Goal: Task Accomplishment & Management: Manage account settings

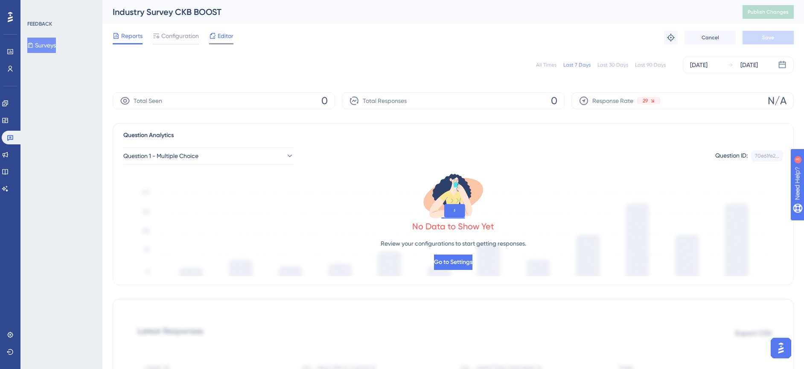
click at [226, 33] on span "Editor" at bounding box center [226, 36] width 16 height 10
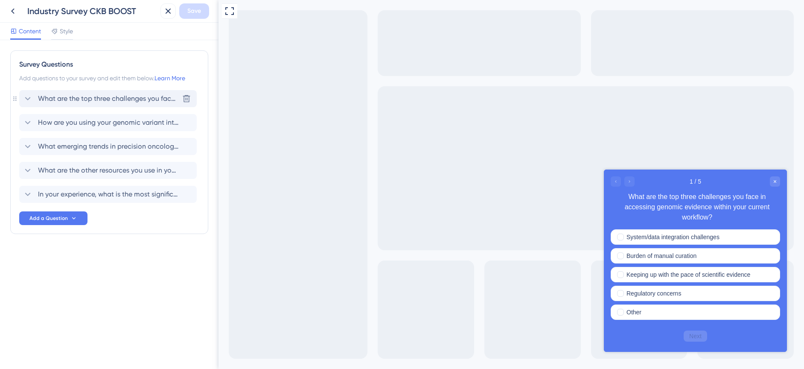
click at [75, 96] on span "What are the top three challenges you face in accessing genomic evidence within…" at bounding box center [108, 98] width 141 height 10
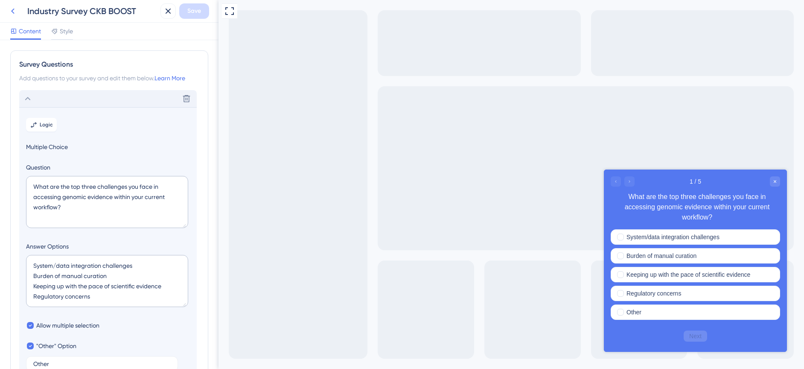
click at [14, 9] on icon at bounding box center [13, 11] width 10 height 10
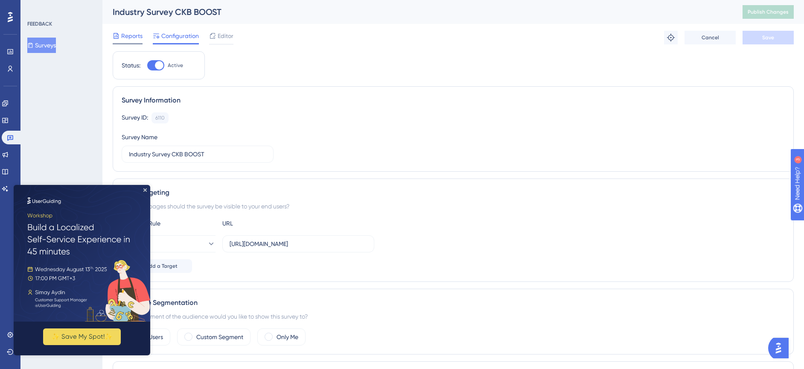
click at [131, 37] on span "Reports" at bounding box center [131, 36] width 21 height 10
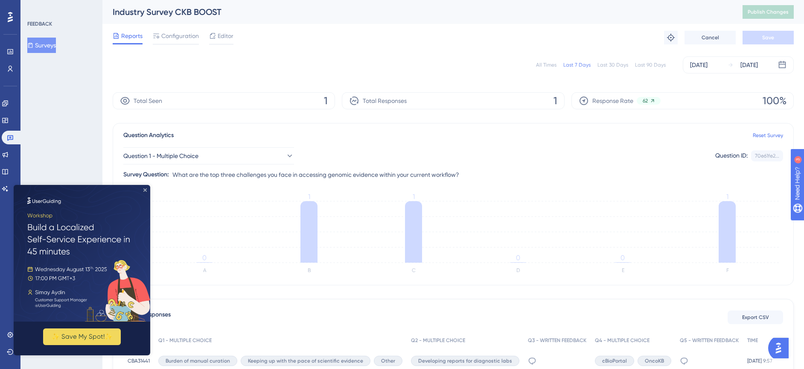
click at [145, 190] on icon "Close Preview" at bounding box center [144, 189] width 3 height 3
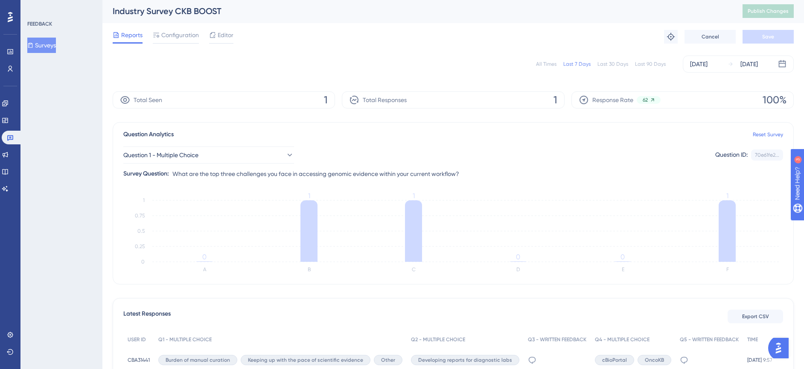
click at [549, 65] on div "All Times" at bounding box center [546, 64] width 20 height 7
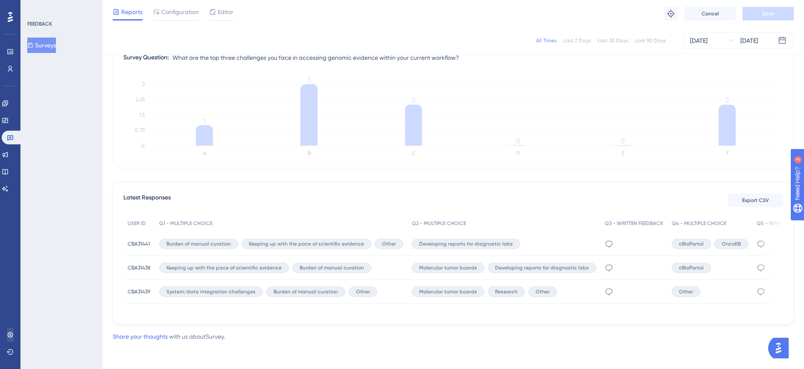
scroll to position [0, 0]
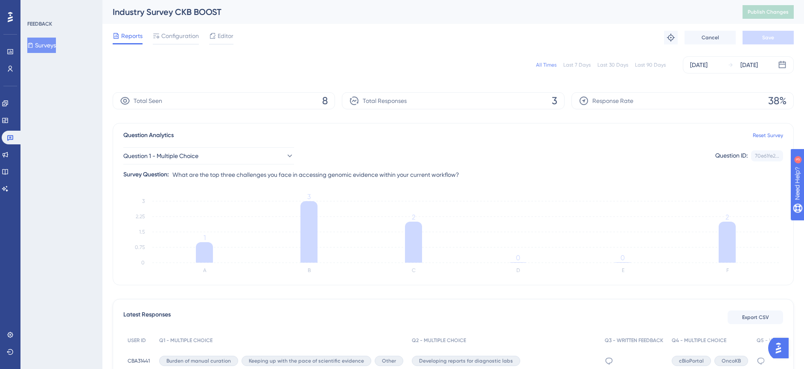
click at [46, 44] on button "Surveys" at bounding box center [41, 45] width 29 height 15
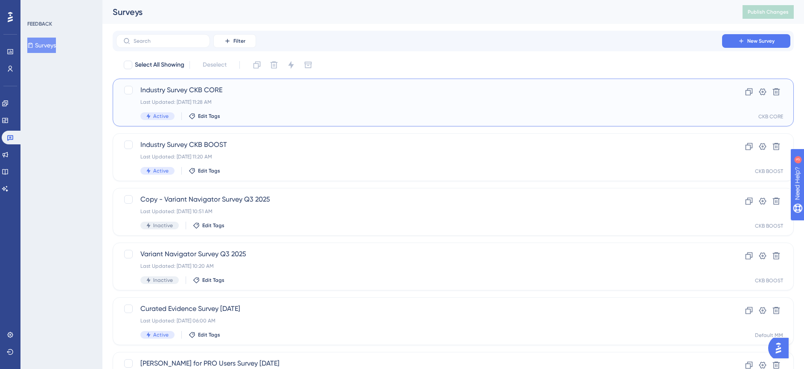
click at [189, 92] on span "Industry Survey CKB CORE" at bounding box center [418, 90] width 557 height 10
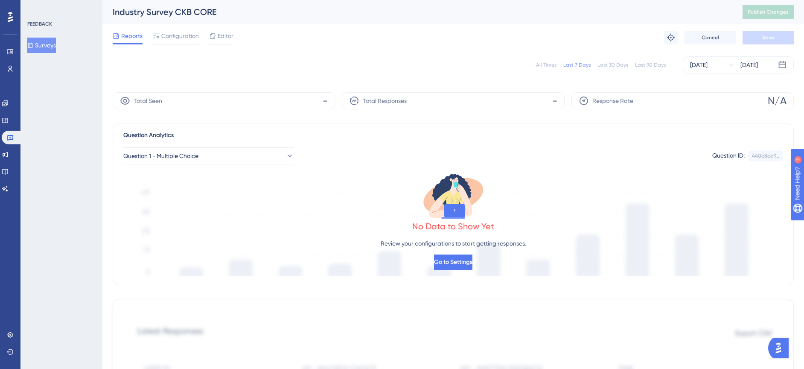
click at [550, 64] on div "All Times" at bounding box center [546, 64] width 20 height 7
click at [7, 102] on icon at bounding box center [5, 103] width 7 height 7
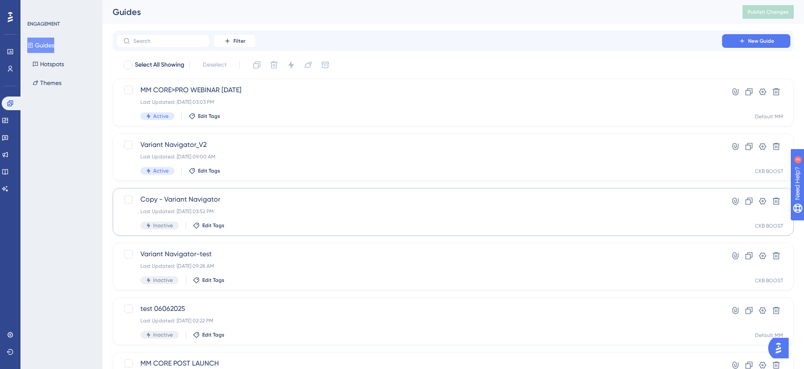
scroll to position [3, 0]
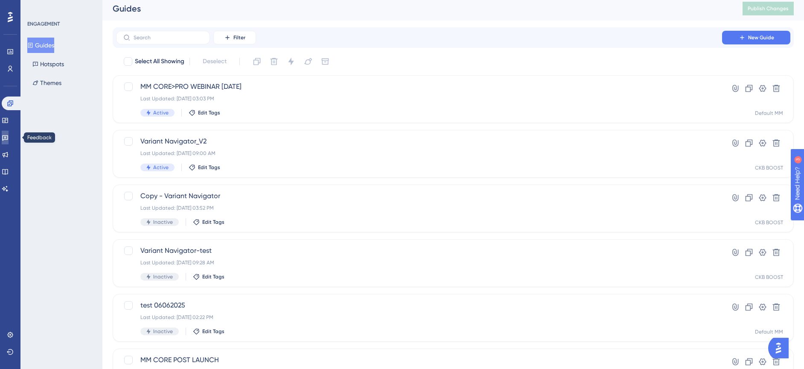
click at [9, 137] on icon at bounding box center [5, 137] width 7 height 7
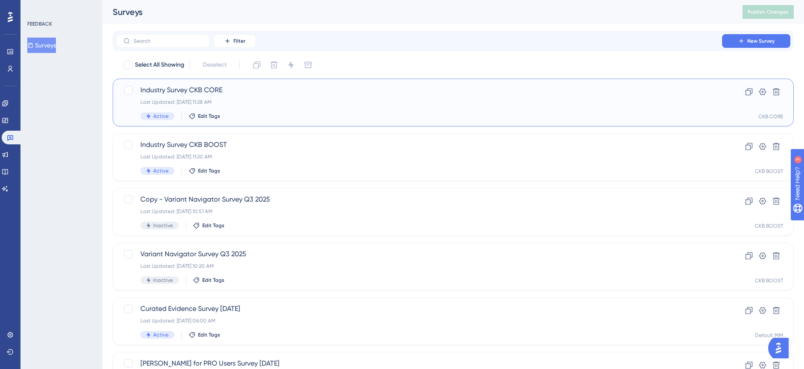
click at [379, 101] on div "Last Updated: [DATE] 11:28 AM" at bounding box center [418, 102] width 557 height 7
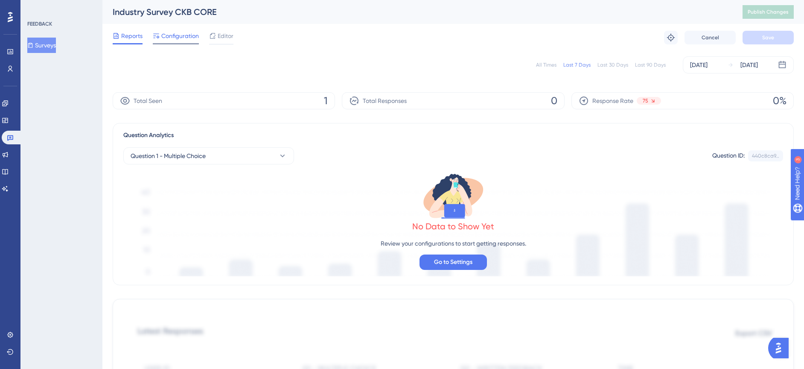
click at [183, 35] on span "Configuration" at bounding box center [180, 36] width 38 height 10
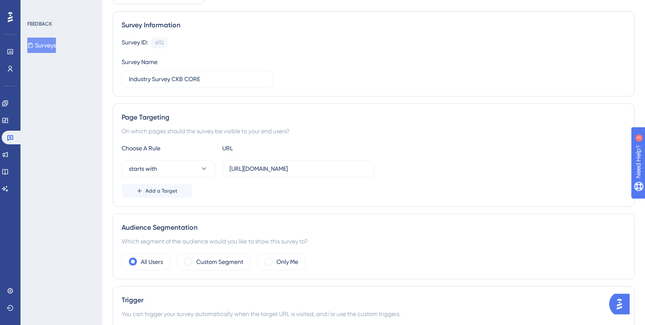
scroll to position [78, 0]
drag, startPoint x: 229, startPoint y: 170, endPoint x: 391, endPoint y: 168, distance: 162.6
click at [423, 167] on div "starts with https://ckb-core-dev.genomenon-internal.com/" at bounding box center [374, 169] width 504 height 17
click at [339, 188] on div "Add a Target" at bounding box center [374, 192] width 504 height 14
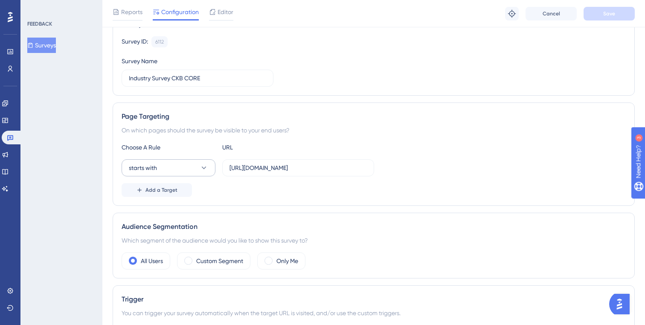
scroll to position [78, 0]
drag, startPoint x: 370, startPoint y: 170, endPoint x: 147, endPoint y: 166, distance: 222.7
click at [142, 165] on div "starts with https://ckb-core-dev.genomenon-internal.com/" at bounding box center [248, 168] width 253 height 17
drag, startPoint x: 299, startPoint y: 191, endPoint x: 298, endPoint y: 185, distance: 6.5
click at [299, 191] on div "Add a Target" at bounding box center [374, 191] width 504 height 14
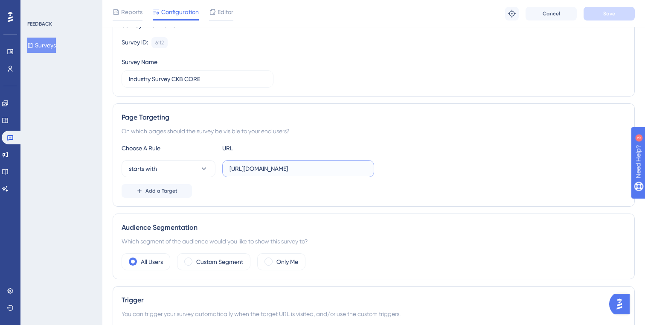
click at [302, 171] on input "https://ckb-core-dev.genomenon-internal.com/" at bounding box center [298, 168] width 137 height 9
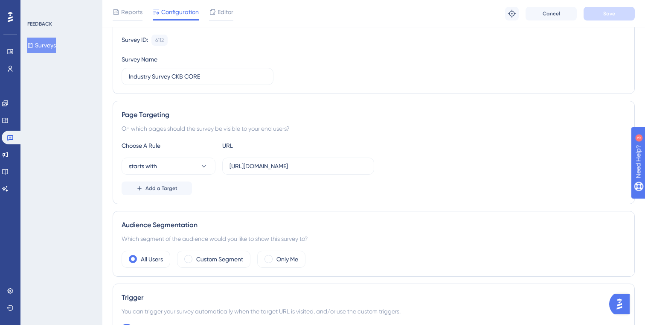
drag, startPoint x: 228, startPoint y: 169, endPoint x: 488, endPoint y: 169, distance: 259.8
click at [488, 169] on div "starts with https://ckb-core-dev.genomenon-internal.com/" at bounding box center [374, 165] width 504 height 17
click at [331, 167] on input "https://ckb-core-dev.genomenon-internal.com/" at bounding box center [298, 164] width 137 height 9
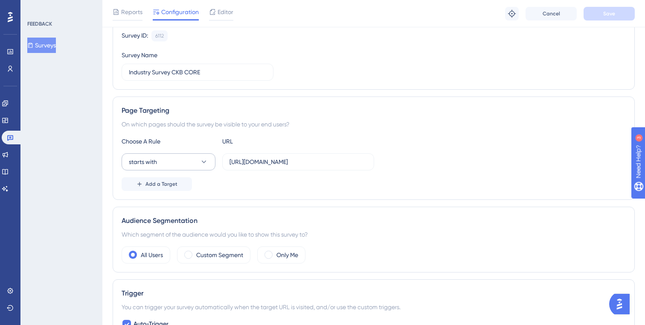
drag, startPoint x: 368, startPoint y: 164, endPoint x: 169, endPoint y: 158, distance: 198.5
click at [169, 158] on div "starts with https://ckb-core-dev.genomenon-internal.com/" at bounding box center [248, 161] width 253 height 17
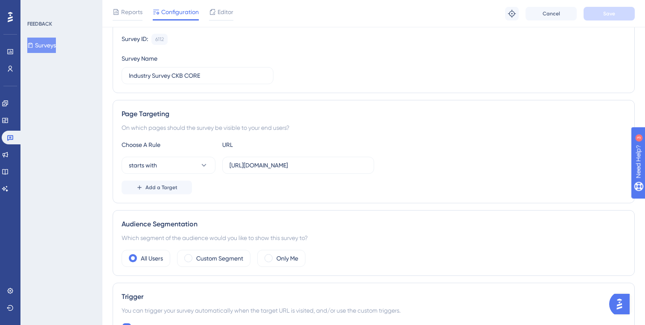
scroll to position [82, 0]
click at [366, 187] on div "Add a Target" at bounding box center [374, 187] width 504 height 14
drag, startPoint x: 230, startPoint y: 166, endPoint x: 392, endPoint y: 169, distance: 163.0
click at [392, 169] on div "starts with https://ckb-core-dev.genomenon-internal.com/" at bounding box center [374, 164] width 504 height 17
paste input "https://ckb.genomenon.com/"
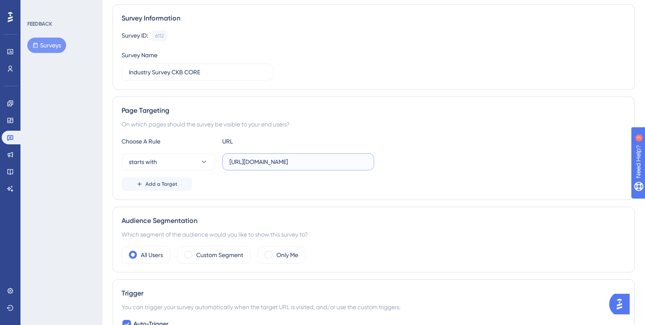
scroll to position [95, 0]
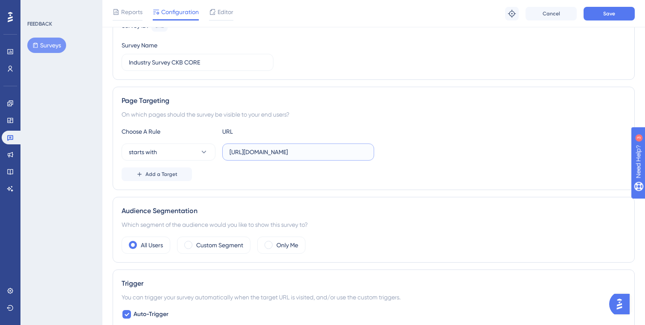
type input "https://ckb.genomenon.com/"
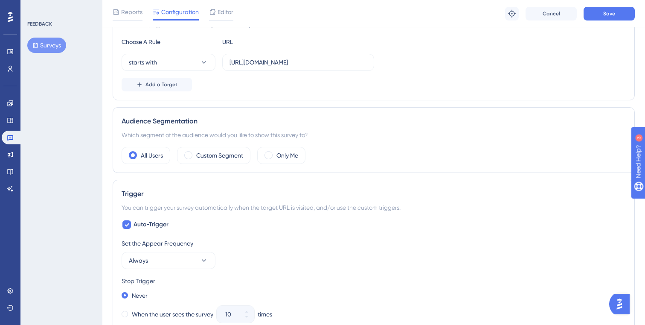
scroll to position [245, 0]
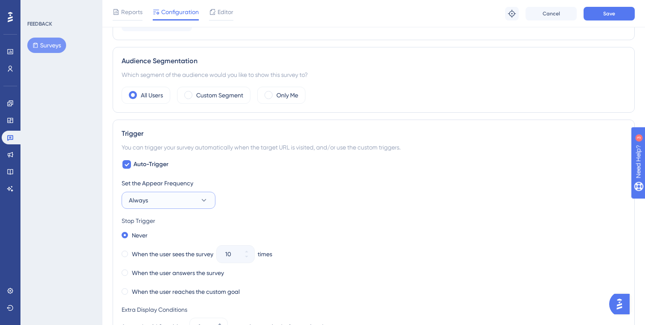
click at [197, 201] on button "Always" at bounding box center [169, 200] width 94 height 17
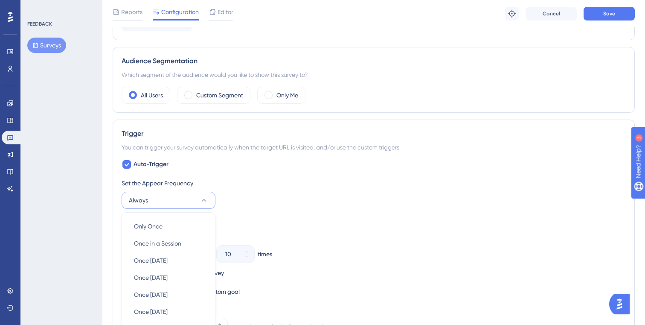
scroll to position [377, 0]
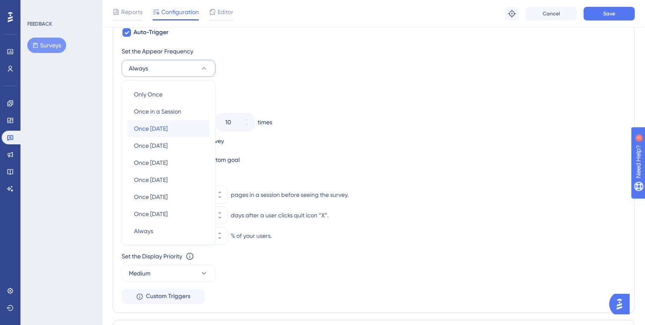
click at [165, 128] on span "Once in 1 day" at bounding box center [151, 128] width 34 height 10
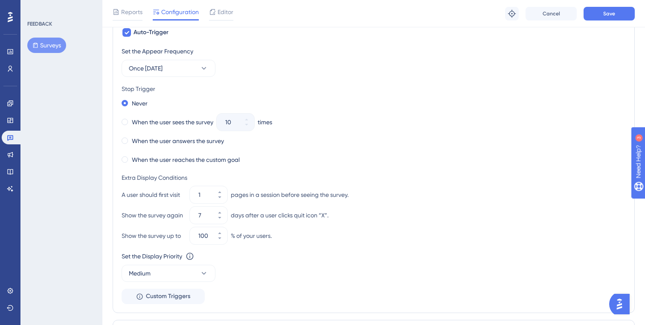
click at [249, 81] on div "Set the Appear Frequency Once in 1 day Stop Trigger Never When the user sees th…" at bounding box center [374, 175] width 504 height 258
click at [125, 141] on span at bounding box center [125, 140] width 6 height 6
click at [131, 139] on input "radio" at bounding box center [131, 139] width 0 height 0
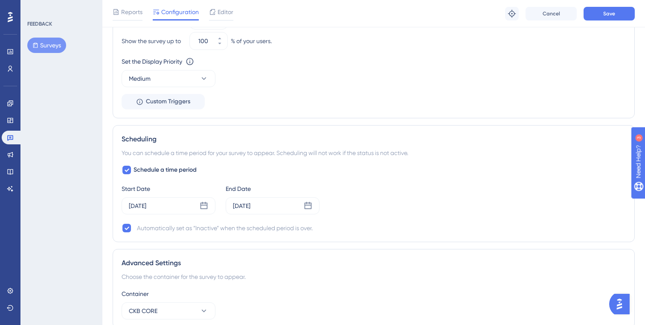
scroll to position [581, 0]
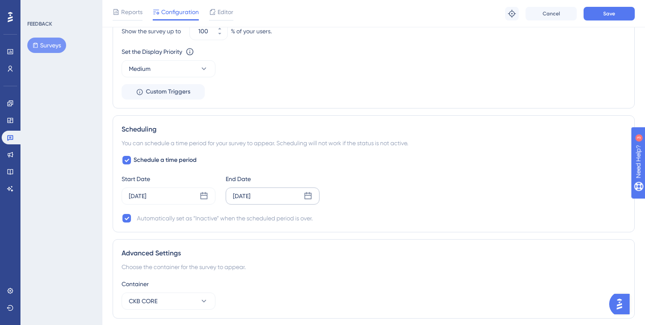
click at [250, 198] on div "[DATE]" at bounding box center [241, 196] width 17 height 10
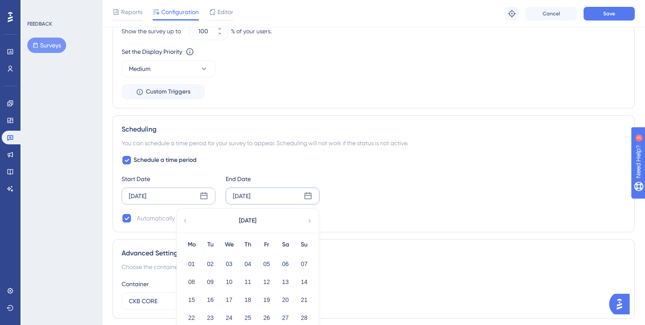
click at [145, 192] on div "[DATE]" at bounding box center [137, 196] width 17 height 10
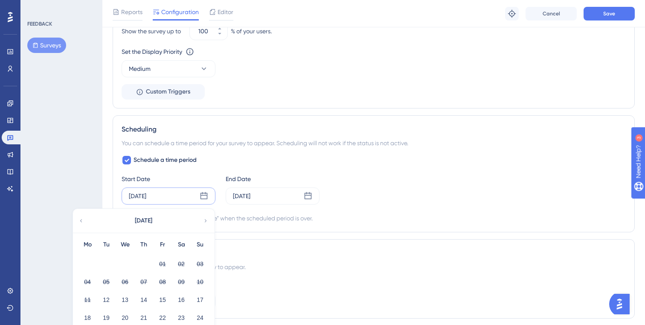
scroll to position [634, 0]
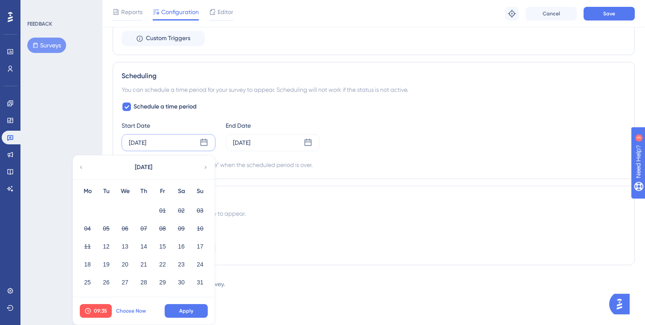
click at [131, 307] on span "Choose Now" at bounding box center [131, 310] width 30 height 7
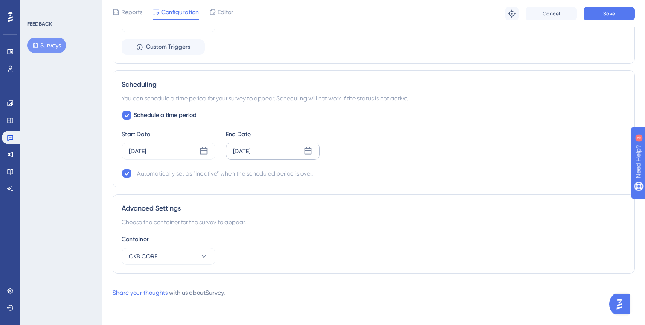
click at [250, 153] on div "[DATE]" at bounding box center [241, 151] width 17 height 10
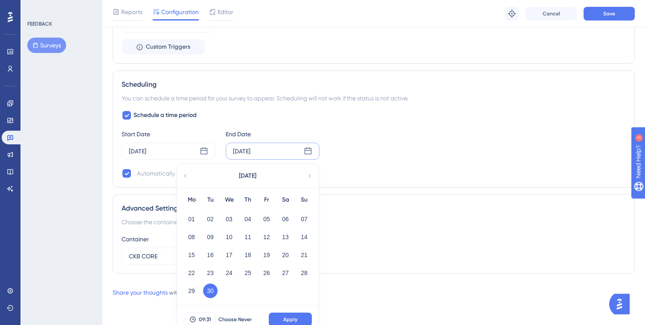
scroll to position [634, 0]
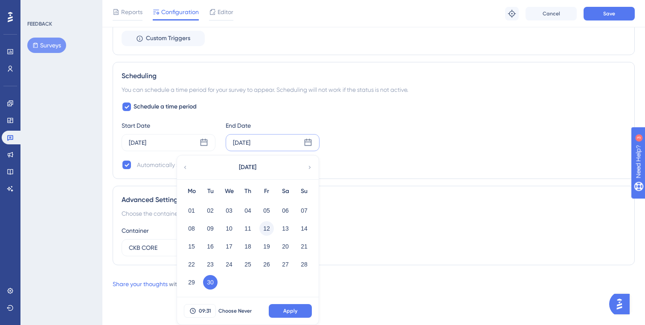
click at [264, 226] on button "12" at bounding box center [266, 228] width 15 height 15
click at [288, 308] on span "Apply" at bounding box center [290, 310] width 14 height 7
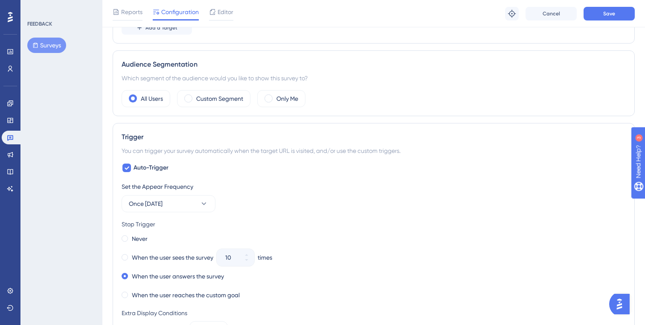
scroll to position [0, 0]
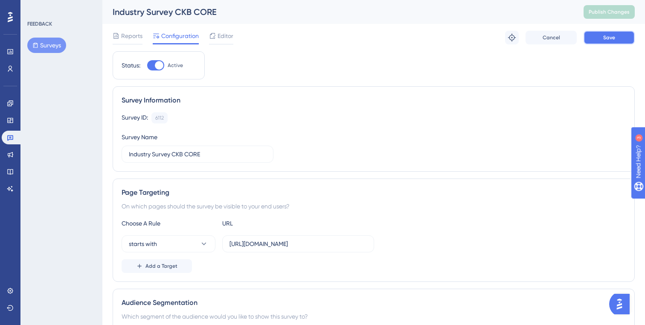
click at [609, 37] on span "Save" at bounding box center [609, 37] width 12 height 7
click at [131, 35] on span "Reports" at bounding box center [131, 36] width 21 height 10
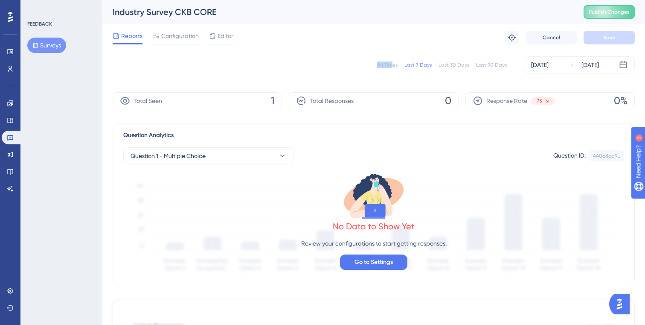
click at [394, 63] on div "All Times Last 7 Days Last 30 Days Last 90 Days Aug 11 2025 Aug 12 2025" at bounding box center [374, 64] width 522 height 17
click at [394, 63] on div "All Times" at bounding box center [387, 64] width 20 height 7
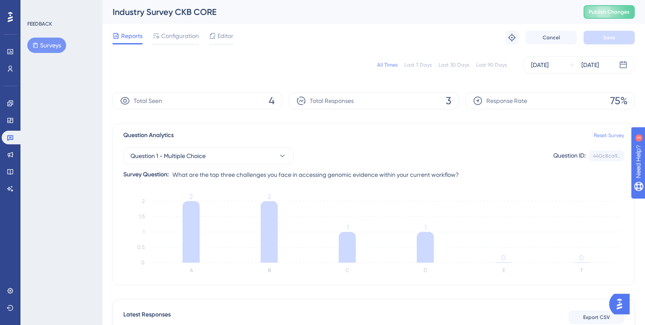
click at [600, 134] on link "Reset Survey" at bounding box center [609, 135] width 30 height 7
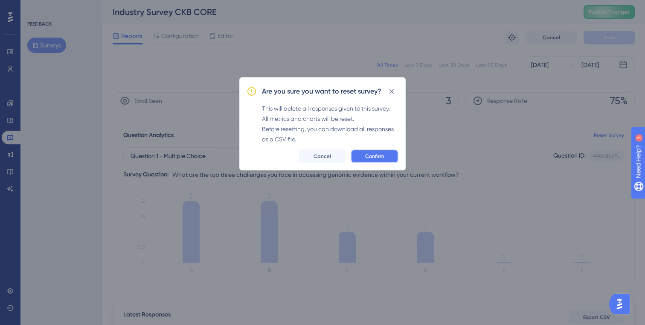
click at [381, 157] on span "Confirm" at bounding box center [374, 156] width 19 height 7
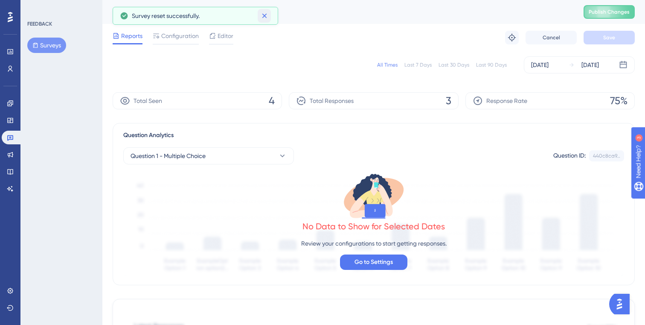
click at [270, 15] on button at bounding box center [264, 16] width 13 height 14
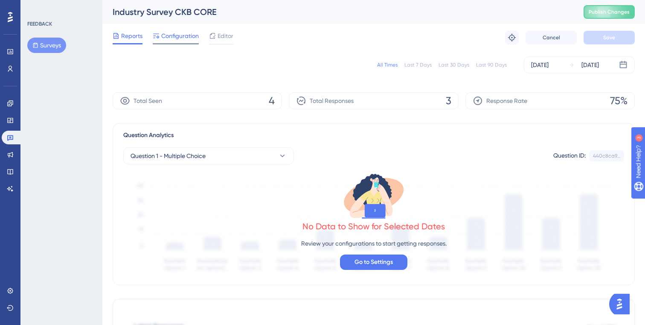
click at [173, 36] on span "Configuration" at bounding box center [180, 36] width 38 height 10
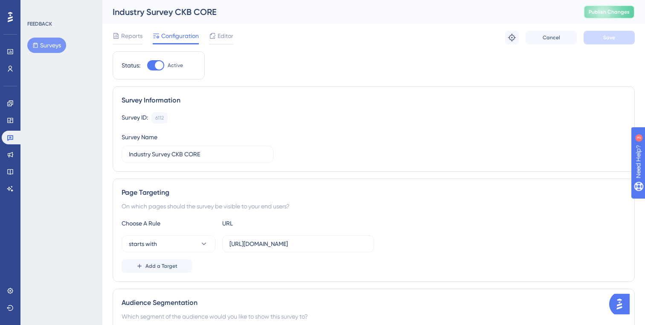
click at [593, 10] on span "Publish Changes" at bounding box center [609, 12] width 41 height 7
click at [228, 39] on span "Editor" at bounding box center [226, 36] width 16 height 10
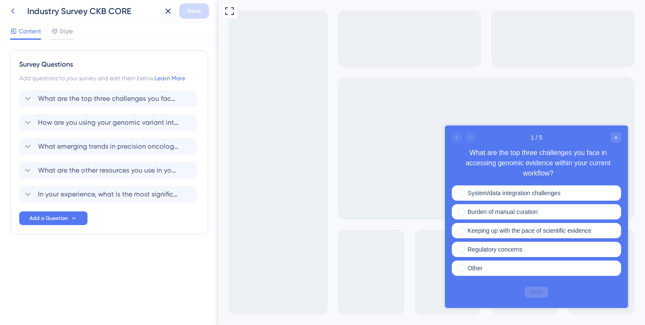
click at [15, 11] on icon at bounding box center [13, 11] width 10 height 10
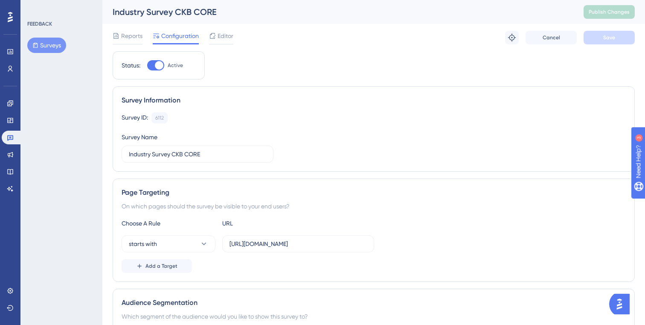
click at [49, 45] on button "Surveys" at bounding box center [46, 45] width 39 height 15
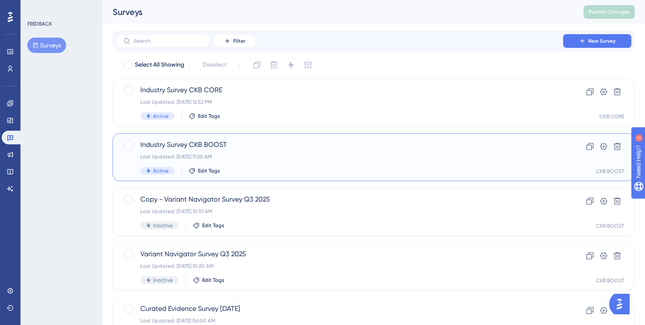
click at [279, 150] on div "Industry Survey CKB BOOST Last Updated: Aug 11 2025, 11:20 AM Active Edit Tags" at bounding box center [339, 156] width 398 height 35
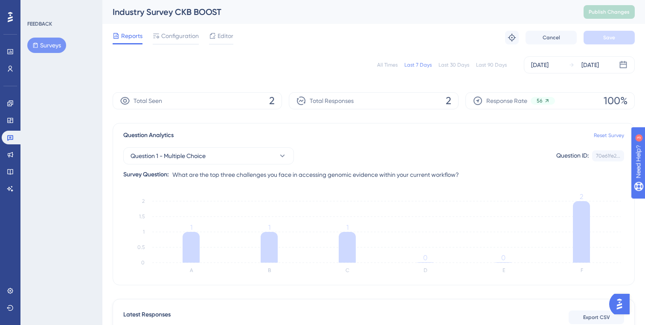
click at [600, 137] on link "Reset Survey" at bounding box center [609, 135] width 30 height 7
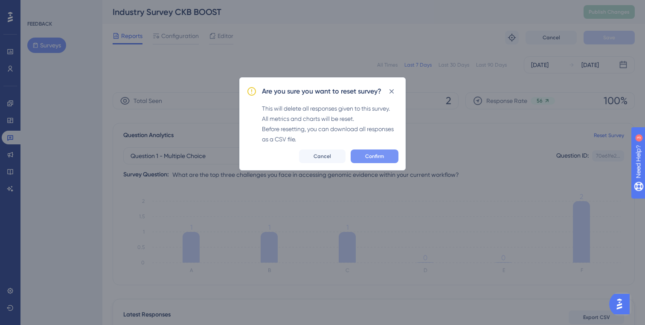
click at [373, 152] on button "Confirm" at bounding box center [375, 156] width 48 height 14
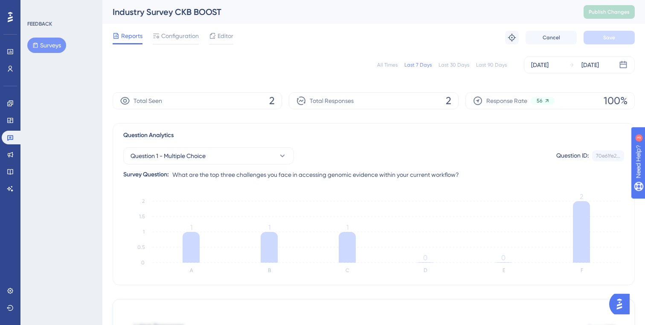
click at [397, 66] on div "All Times" at bounding box center [387, 64] width 20 height 7
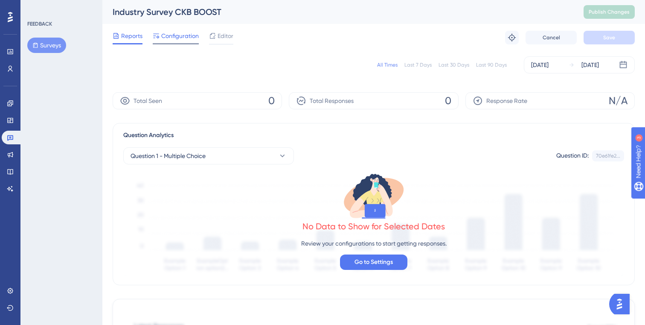
click at [185, 41] on span "Configuration" at bounding box center [180, 36] width 38 height 10
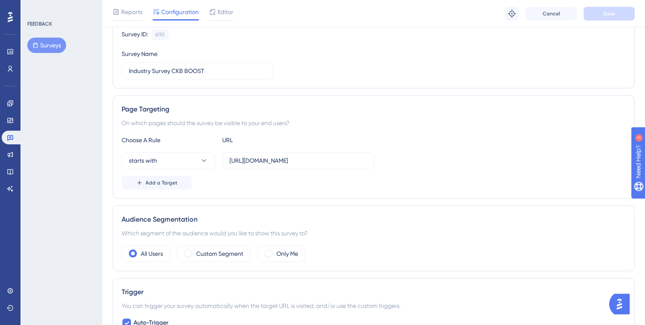
scroll to position [86, 0]
drag, startPoint x: 229, startPoint y: 162, endPoint x: 430, endPoint y: 167, distance: 201.0
click at [430, 167] on div "starts with https://ckb-boost-dev.genomenon-internal.com/" at bounding box center [374, 160] width 504 height 17
drag, startPoint x: 370, startPoint y: 160, endPoint x: 170, endPoint y: 150, distance: 200.7
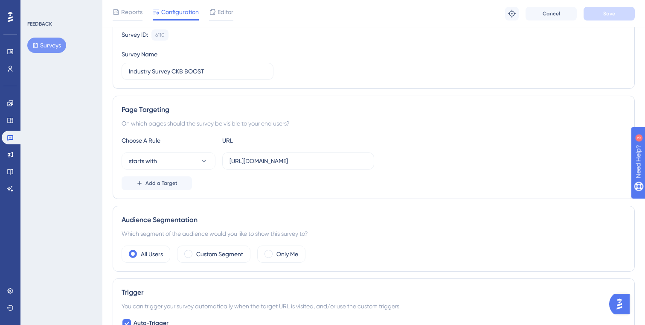
click at [170, 150] on div "Choose A Rule URL starts with https://ckb-boost-dev.genomenon-internal.com/ Add…" at bounding box center [374, 162] width 504 height 55
click at [278, 172] on div "Choose A Rule URL starts with https://ckb-boost-dev.genomenon-internal.com/ Add…" at bounding box center [374, 162] width 504 height 55
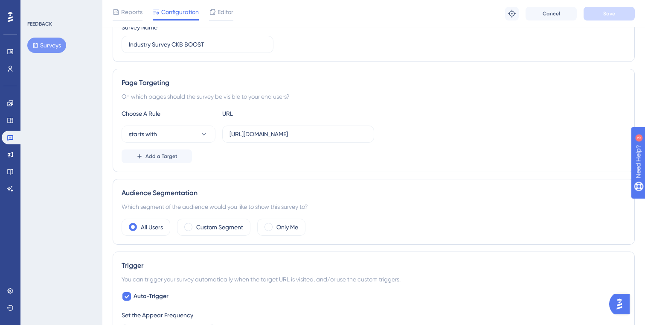
scroll to position [114, 0]
drag, startPoint x: 273, startPoint y: 130, endPoint x: 268, endPoint y: 134, distance: 6.5
click at [273, 130] on input "[URL][DOMAIN_NAME]" at bounding box center [298, 132] width 137 height 9
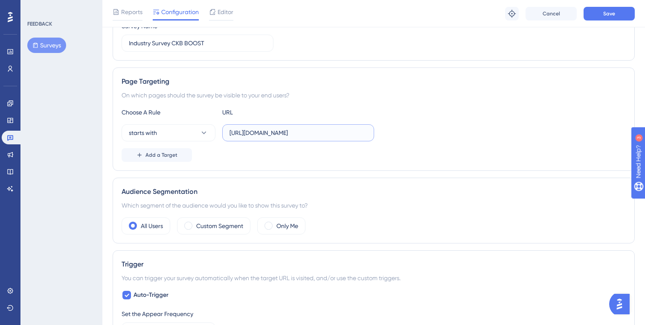
drag, startPoint x: 231, startPoint y: 134, endPoint x: 261, endPoint y: 134, distance: 29.4
click at [261, 134] on input "https://ckost-dev.genomenon-internal.com/" at bounding box center [298, 132] width 137 height 9
type input "hst-dev.genomenon-internal.com/"
drag, startPoint x: 325, startPoint y: 134, endPoint x: 228, endPoint y: 128, distance: 97.0
click at [228, 128] on label "hst-dev.genomenon-internal.com/" at bounding box center [298, 132] width 152 height 17
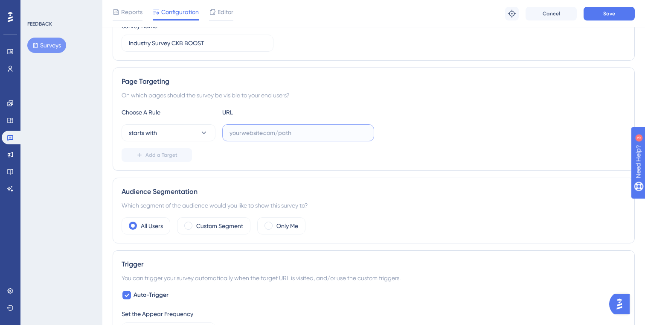
paste input "https://ckbhome.genomenon.com/"
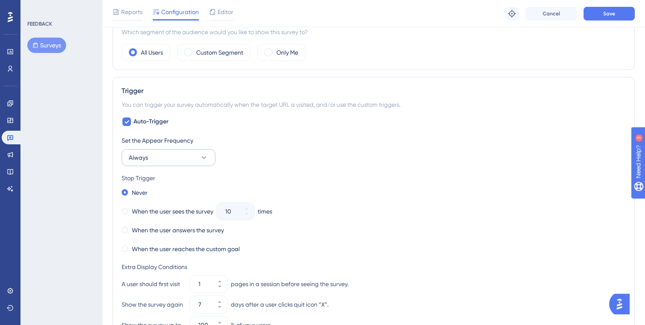
type input "https://ckbhome.genomenon.com/"
click at [195, 158] on button "Always" at bounding box center [169, 157] width 94 height 17
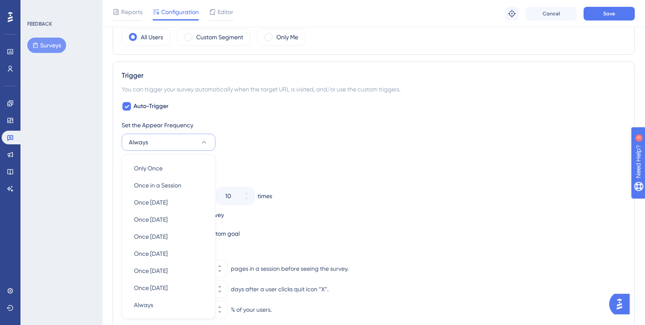
scroll to position [377, 0]
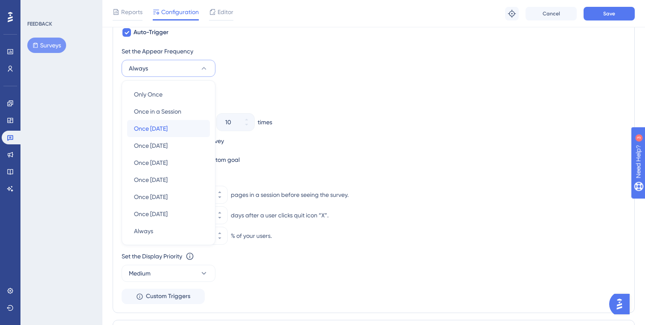
click at [162, 128] on span "Once in 1 day" at bounding box center [151, 128] width 34 height 10
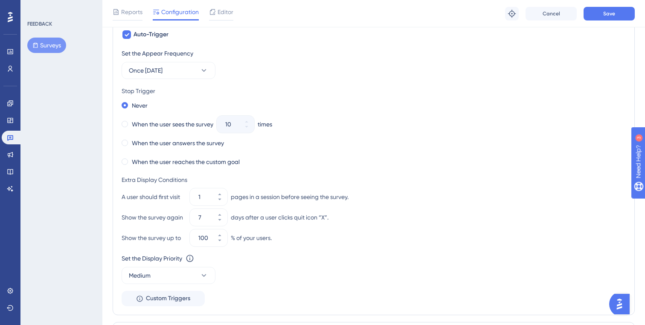
scroll to position [374, 0]
click at [125, 142] on span at bounding box center [125, 143] width 6 height 6
click at [131, 141] on input "radio" at bounding box center [131, 141] width 0 height 0
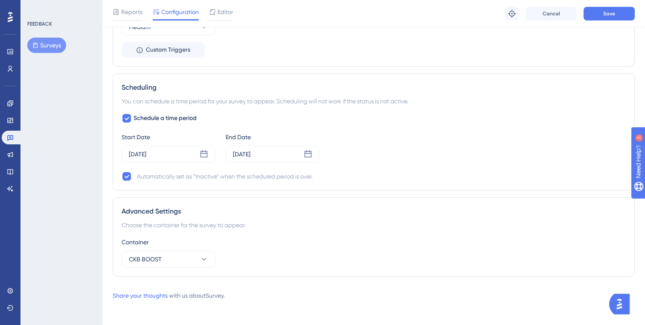
scroll to position [622, 0]
click at [177, 154] on div "[DATE]" at bounding box center [169, 154] width 94 height 17
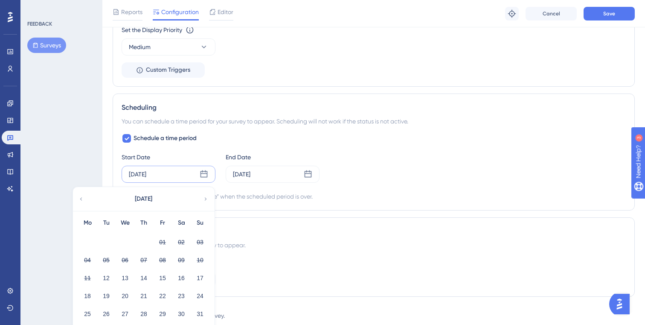
scroll to position [634, 0]
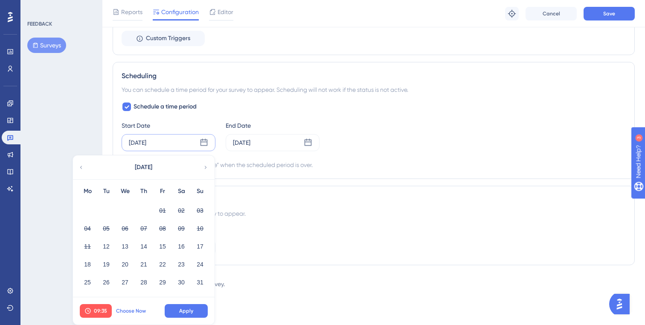
click at [138, 310] on span "Choose Now" at bounding box center [131, 310] width 30 height 7
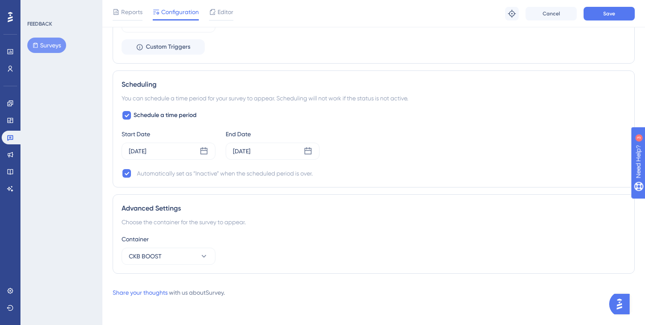
scroll to position [626, 0]
click at [250, 146] on div "[DATE]" at bounding box center [241, 151] width 17 height 10
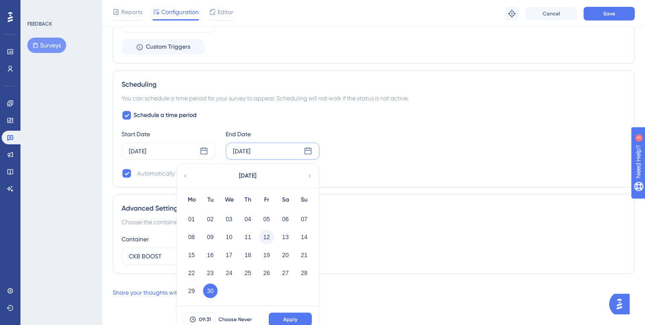
click at [266, 236] on button "12" at bounding box center [266, 237] width 15 height 15
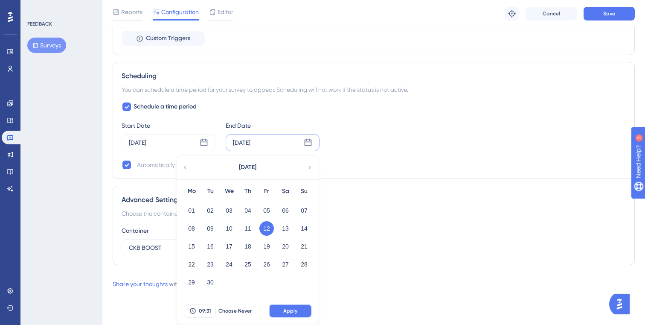
click at [296, 305] on button "Apply" at bounding box center [290, 311] width 43 height 14
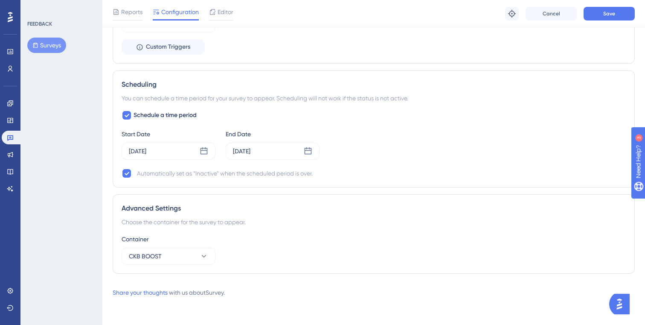
click at [389, 198] on div "Advanced Settings Choose the container for the survey to appear. Container CKB …" at bounding box center [374, 233] width 522 height 79
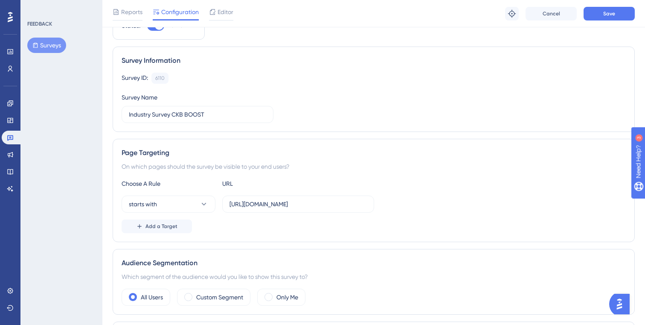
scroll to position [0, 0]
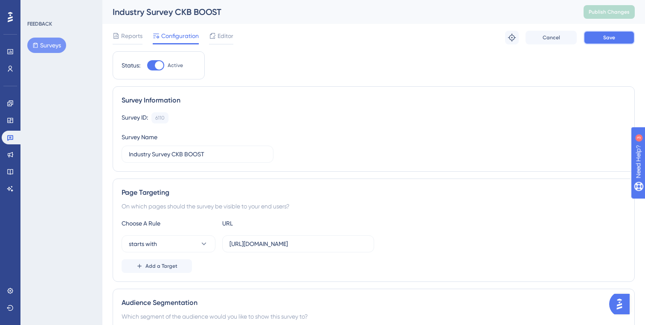
click at [603, 38] on span "Save" at bounding box center [609, 37] width 12 height 7
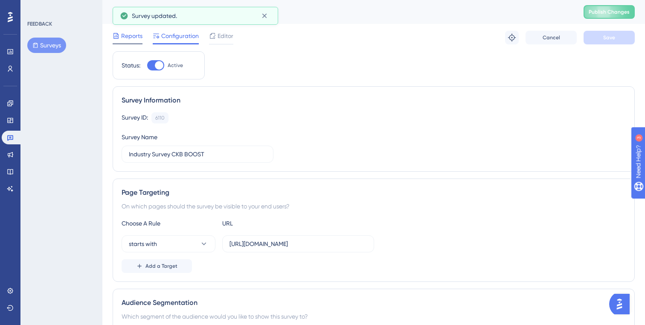
click at [126, 37] on span "Reports" at bounding box center [131, 36] width 21 height 10
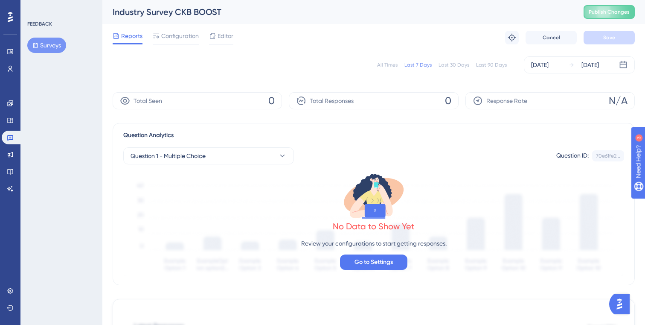
drag, startPoint x: 394, startPoint y: 58, endPoint x: 392, endPoint y: 63, distance: 6.1
click at [394, 58] on div "All Times Last 7 Days Last 30 Days Last 90 Days Aug 11 2025 Aug 12 2025" at bounding box center [374, 64] width 522 height 17
click at [390, 65] on div "All Times" at bounding box center [387, 64] width 20 height 7
click at [409, 64] on div "Last 7 Days" at bounding box center [417, 64] width 27 height 7
click at [387, 66] on div "All Times" at bounding box center [387, 64] width 20 height 7
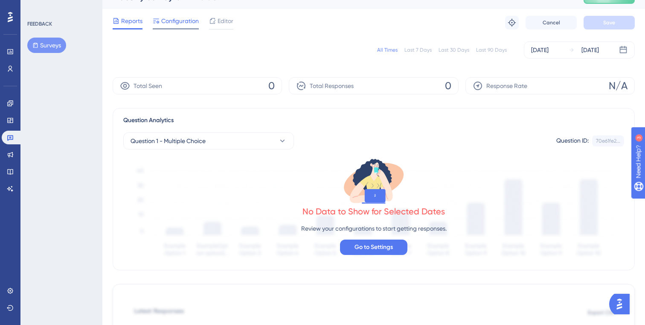
scroll to position [18, 0]
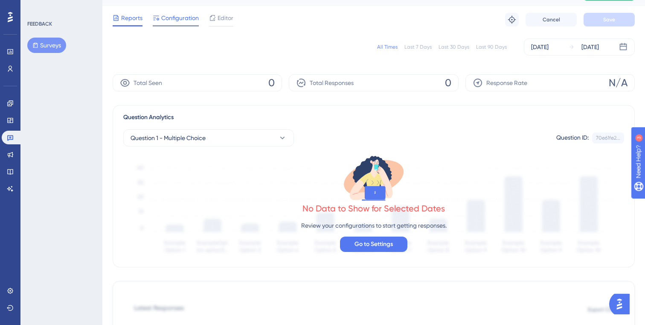
click at [178, 20] on span "Configuration" at bounding box center [180, 18] width 38 height 10
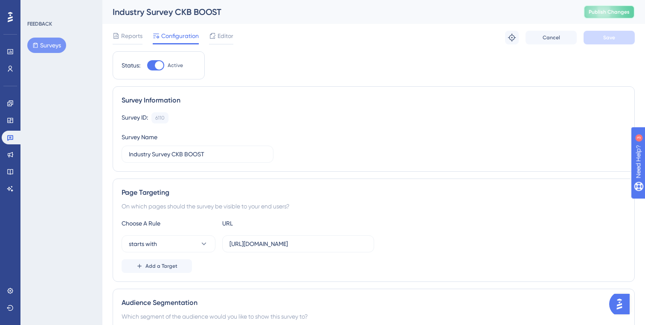
click at [619, 15] on button "Publish Changes" at bounding box center [609, 12] width 51 height 14
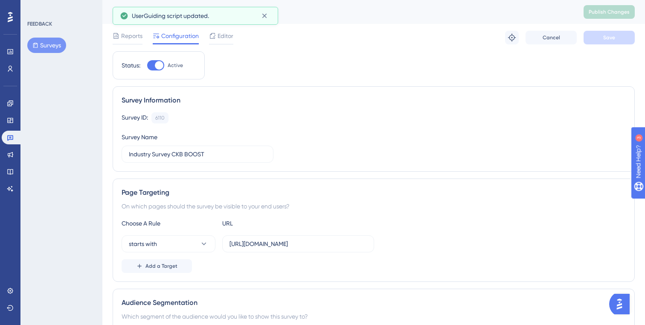
click at [67, 141] on div "FEEDBACK Surveys" at bounding box center [61, 162] width 82 height 325
